Goal: Information Seeking & Learning: Find specific fact

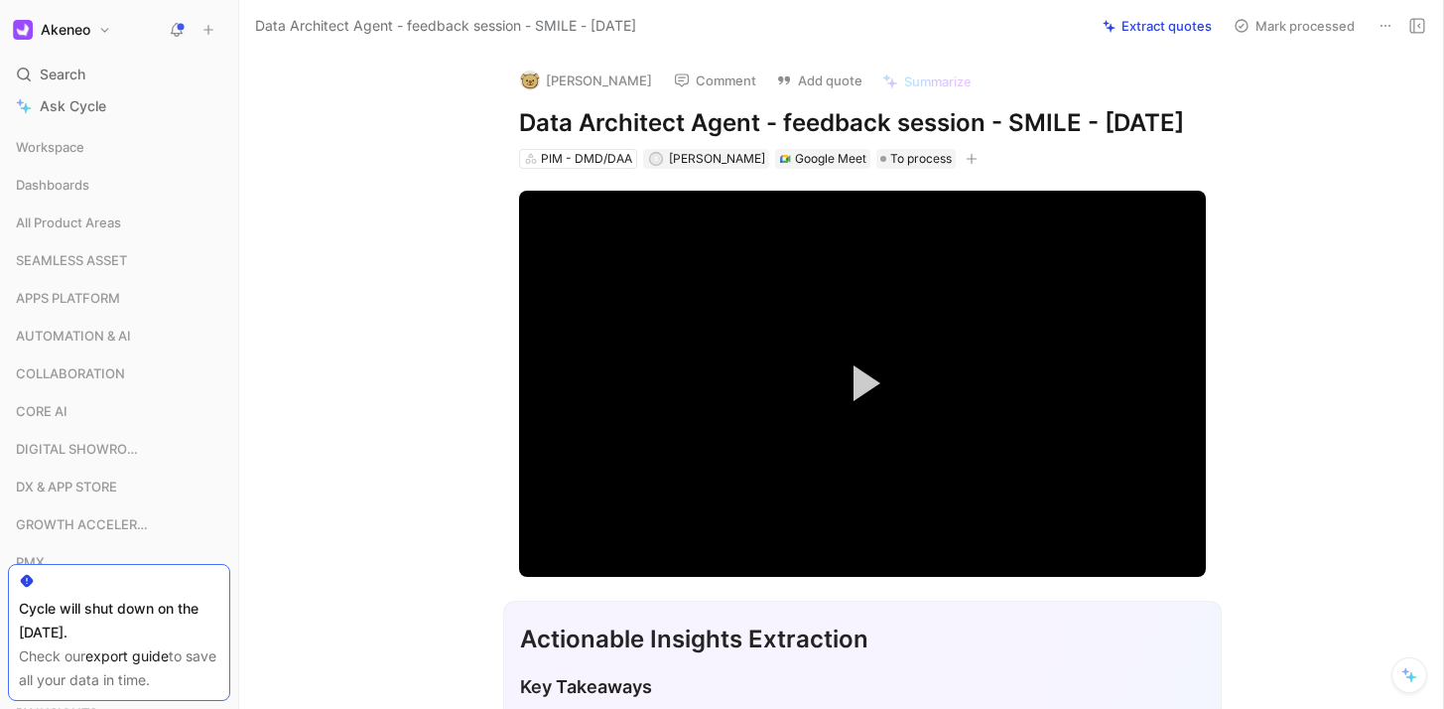
scroll to position [32464, 0]
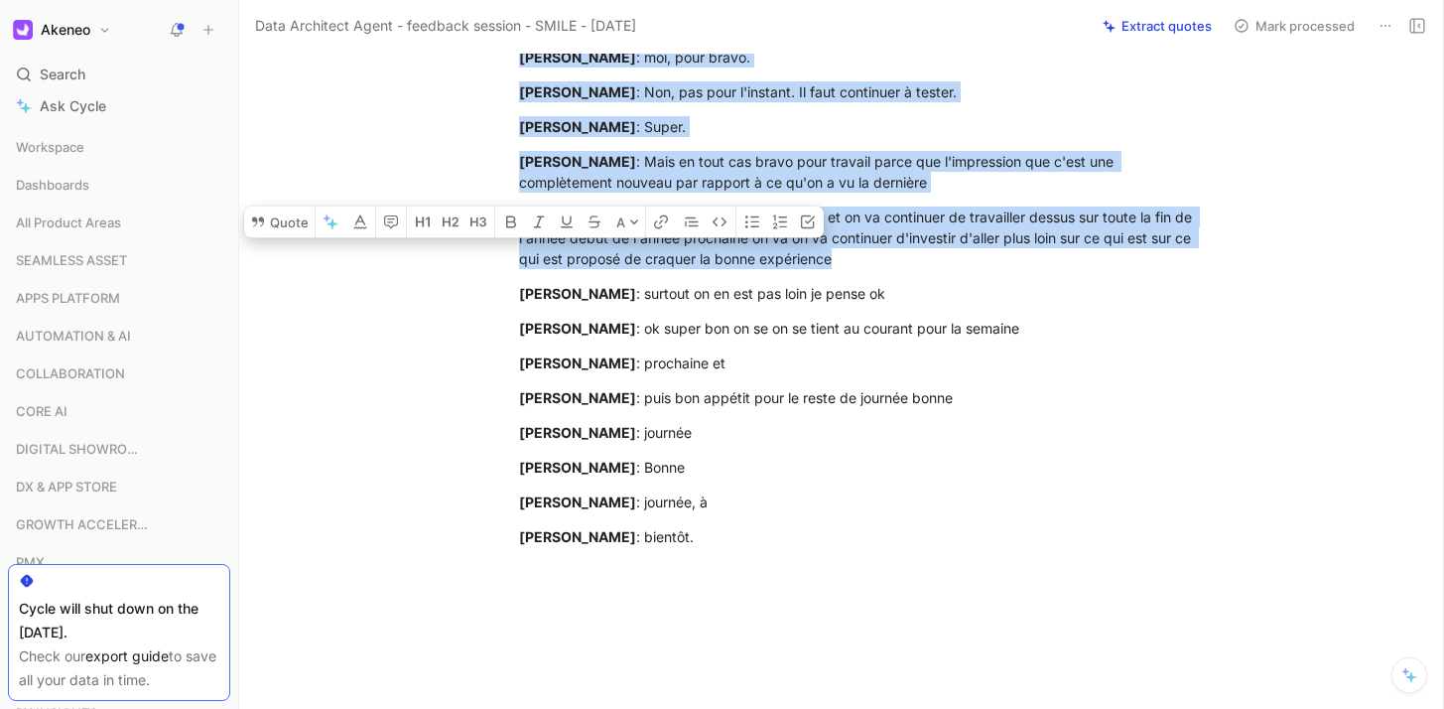
click at [73, 76] on span "Search" at bounding box center [63, 75] width 46 height 24
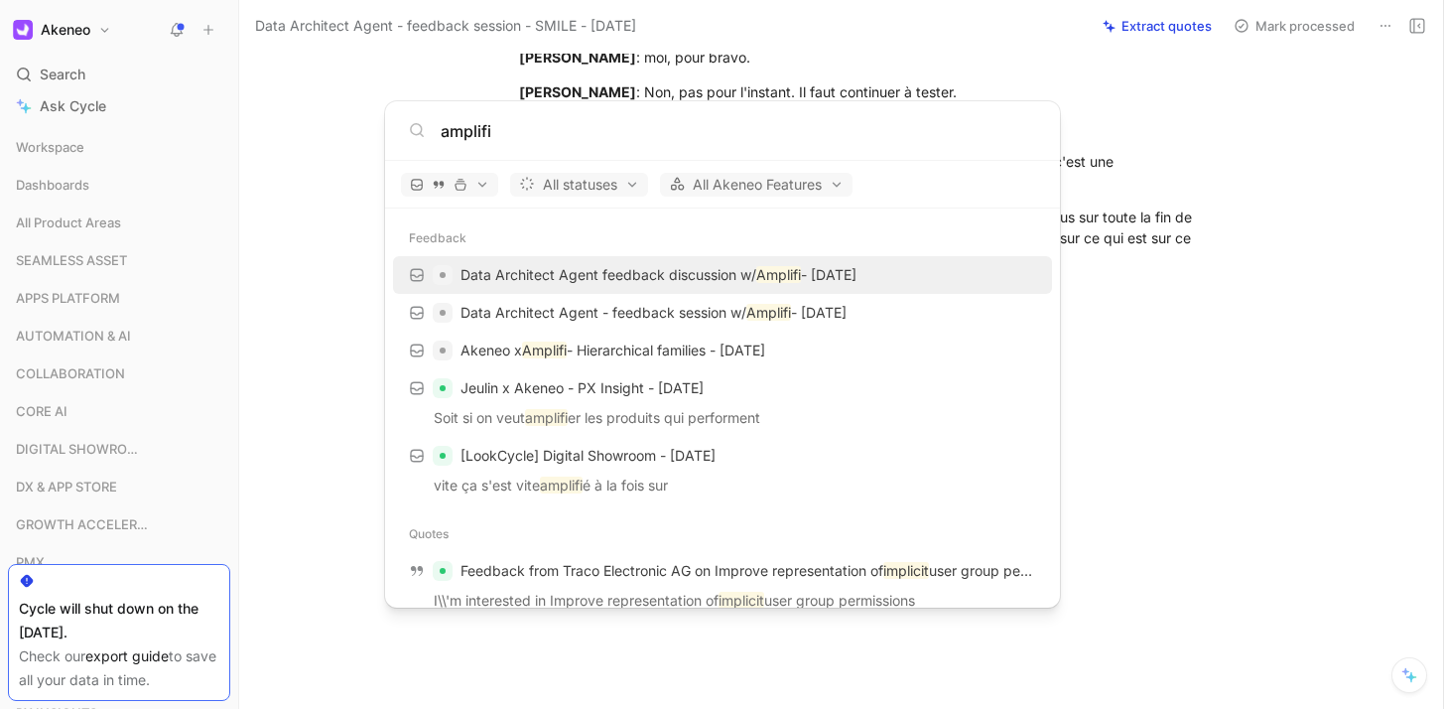
type input "amplifi"
click at [889, 285] on div "Data Architect Agent feedback discussion w/ Amplifi - [DATE]" at bounding box center [722, 275] width 647 height 36
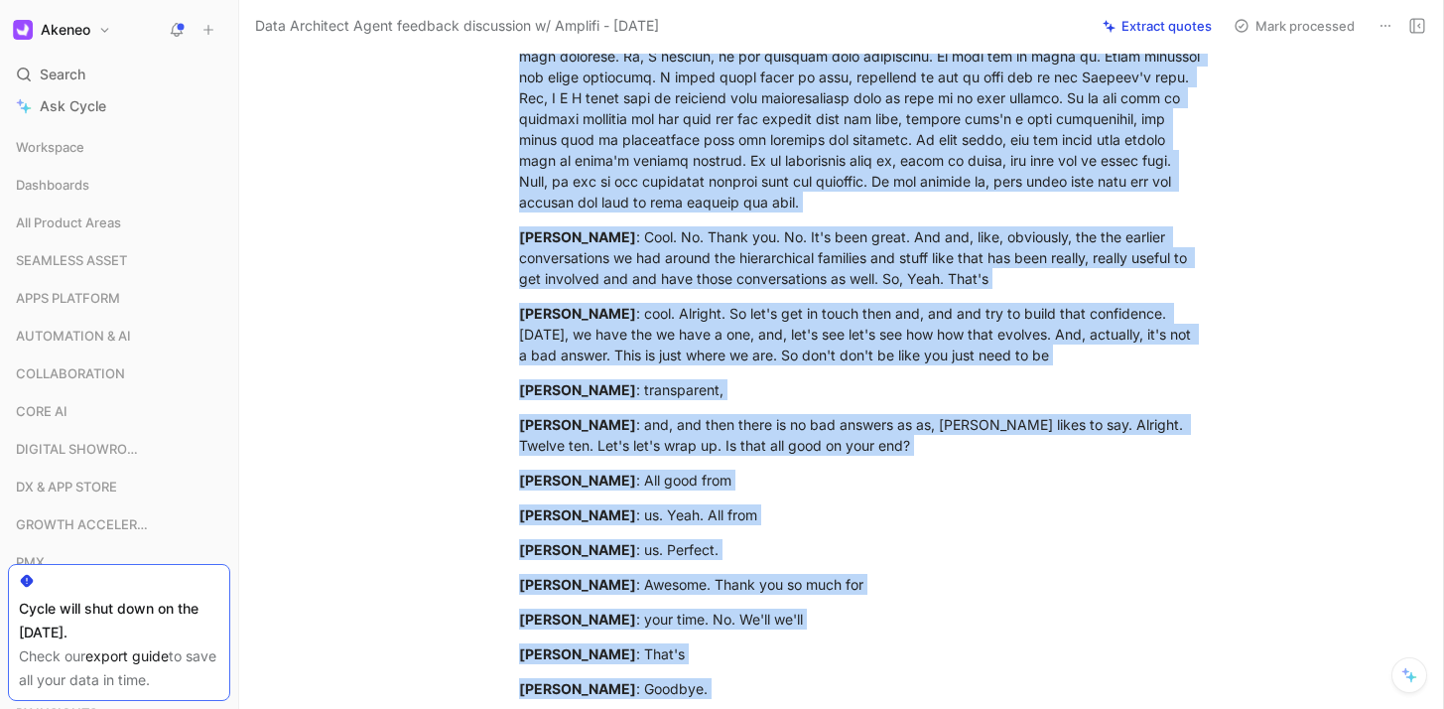
scroll to position [19460, 0]
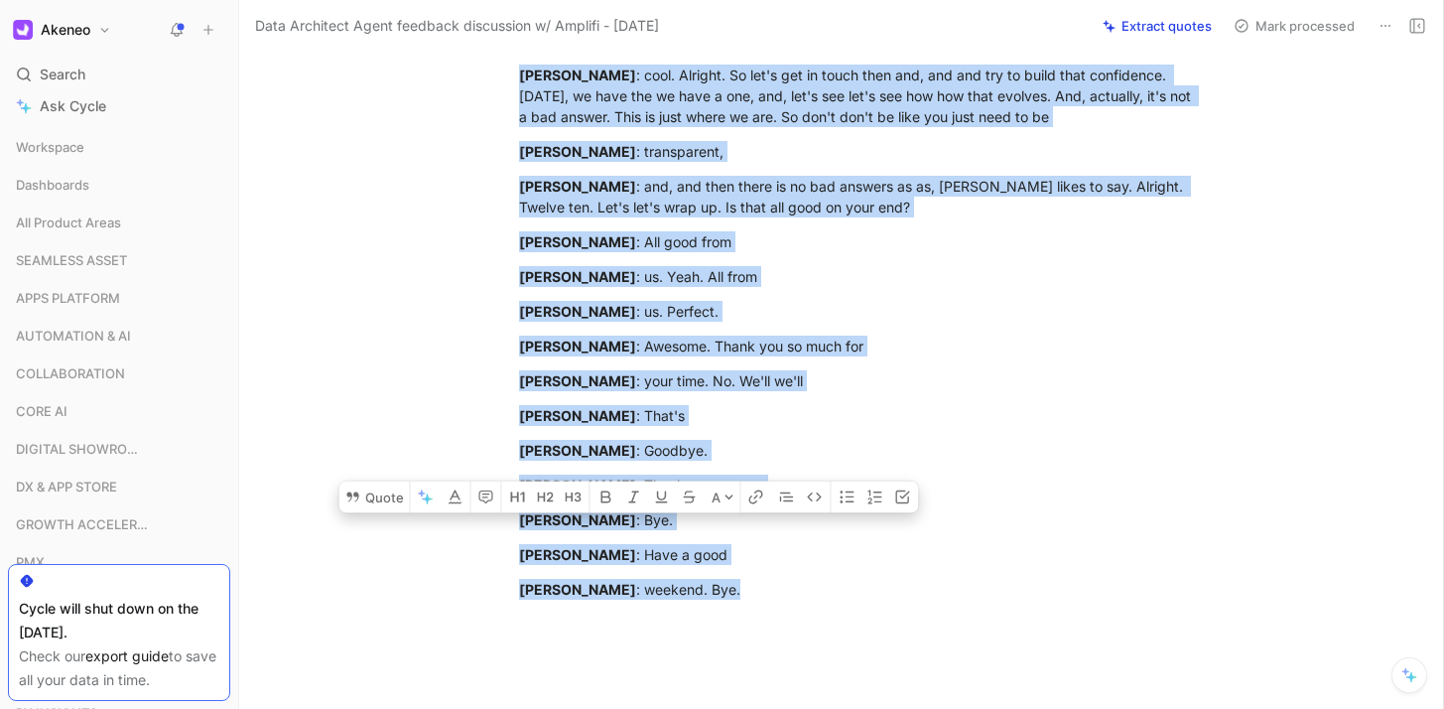
drag, startPoint x: 520, startPoint y: 243, endPoint x: 1266, endPoint y: 646, distance: 847.4
copy div "Loremipsu Dolor : Sitam? Conse? Adipi Elitse : Doeiu? Temp? Inc'u Laboree Dolor…"
click at [69, 73] on span "Search" at bounding box center [63, 75] width 46 height 24
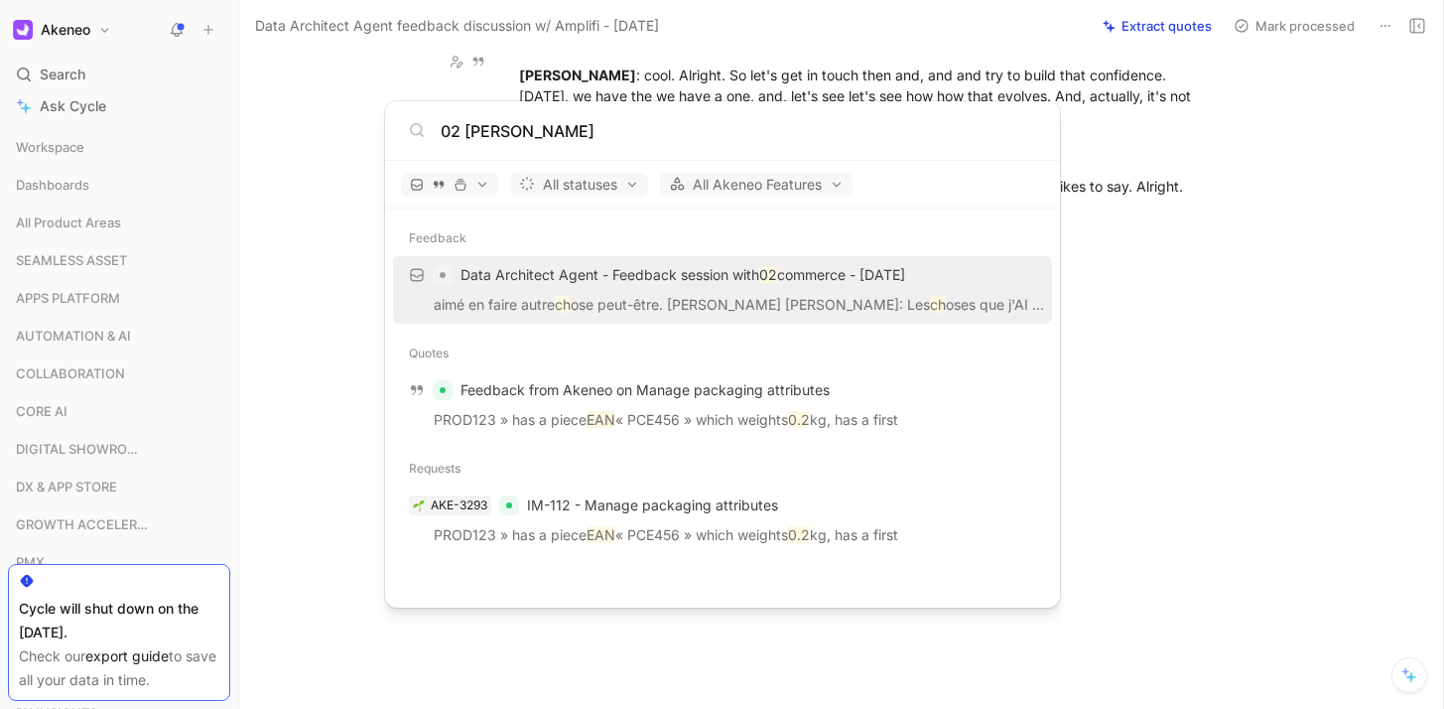
drag, startPoint x: 592, startPoint y: 129, endPoint x: 428, endPoint y: 132, distance: 163.8
click at [428, 132] on div "02 [PERSON_NAME]" at bounding box center [722, 131] width 627 height 24
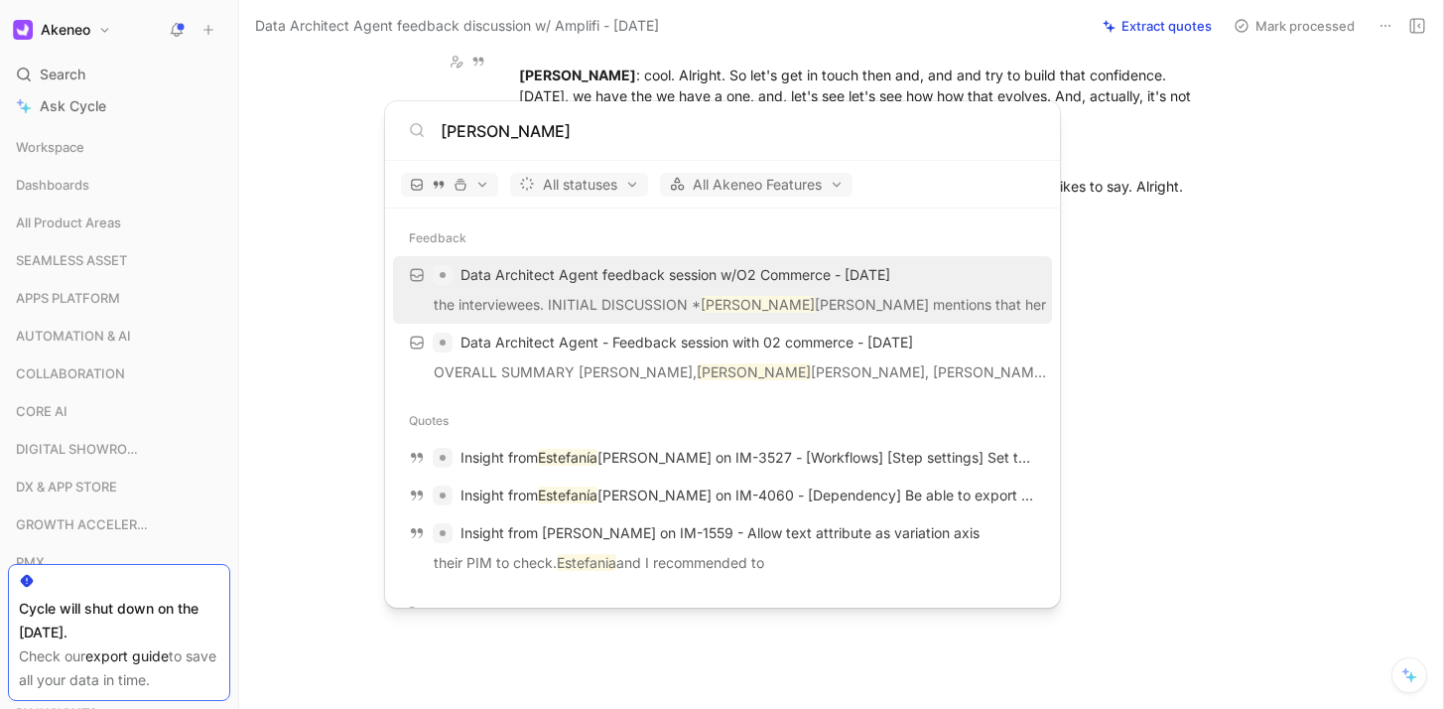
type input "[PERSON_NAME]"
click at [841, 298] on p "the interviewees. INITIAL DISCUSSION * [PERSON_NAME] mentions that her" at bounding box center [722, 308] width 647 height 30
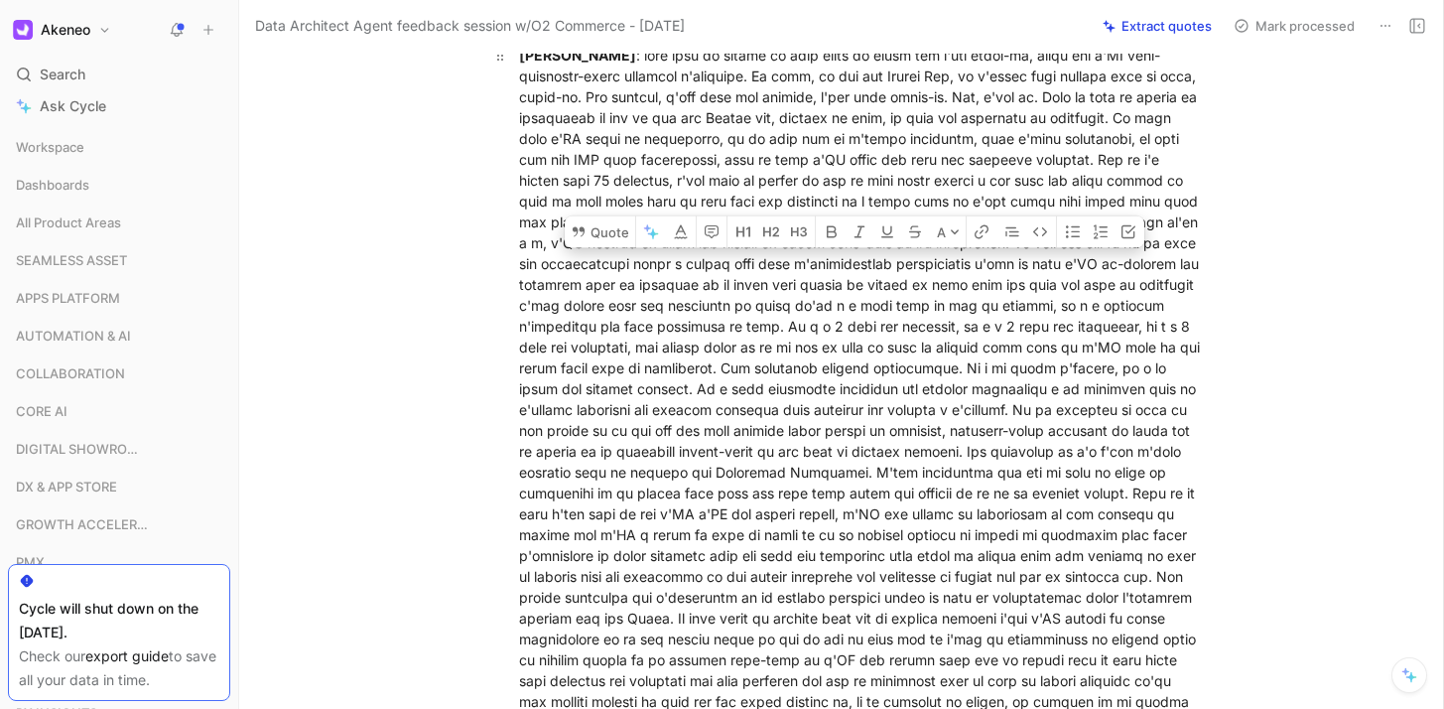
scroll to position [6649, 0]
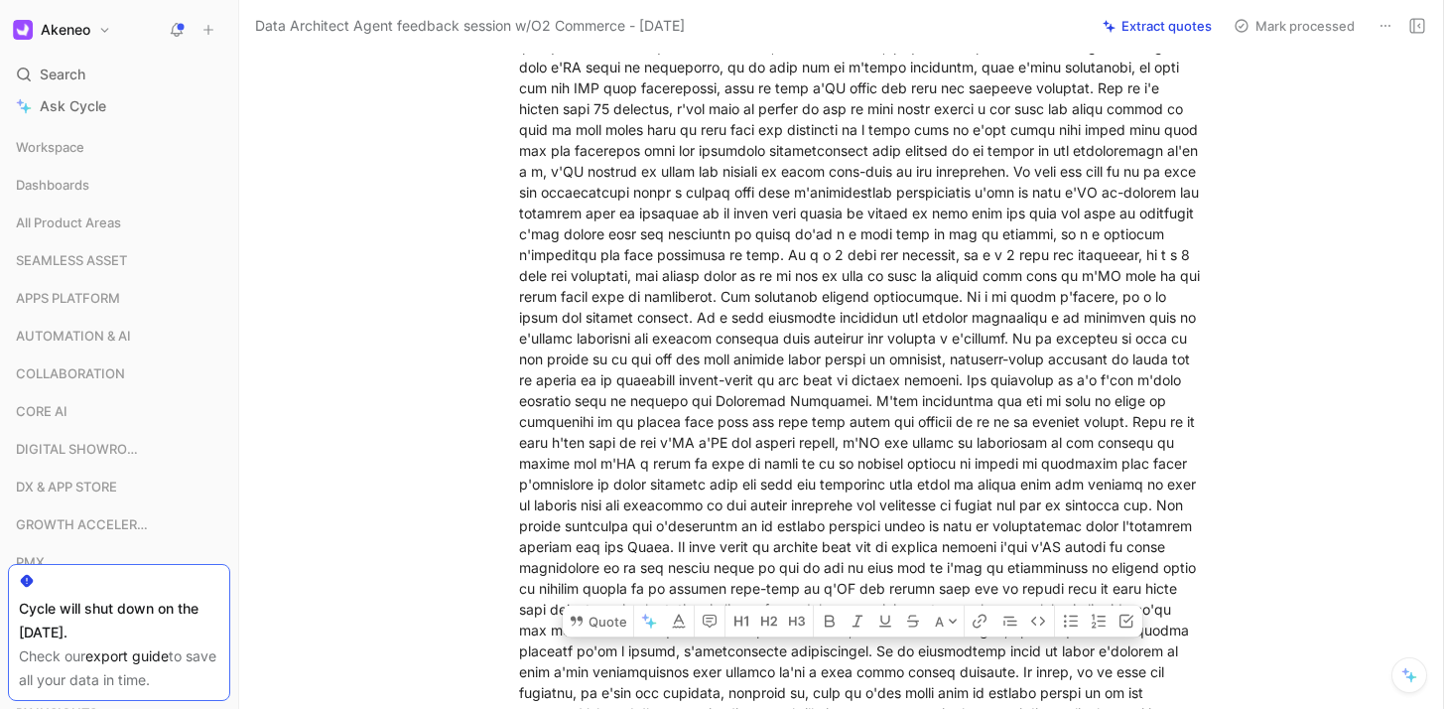
drag, startPoint x: 518, startPoint y: 63, endPoint x: 1186, endPoint y: 598, distance: 855.9
click at [1186, 598] on div "[PERSON_NAME]" at bounding box center [862, 379] width 687 height 813
copy div "Lore-Ipsumdo Sitamet : cons adip el seddoe te inci utlab et dolor mag a'eni adm…"
